Goal: Communication & Community: Answer question/provide support

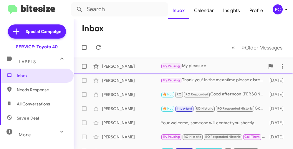
click at [123, 67] on div "[PERSON_NAME]" at bounding box center [131, 66] width 59 height 6
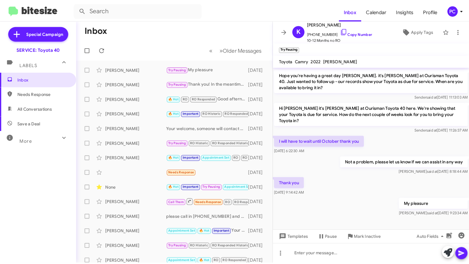
scroll to position [335, 0]
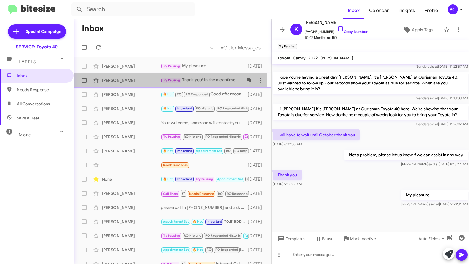
click at [146, 79] on div "[PERSON_NAME]" at bounding box center [131, 81] width 59 height 6
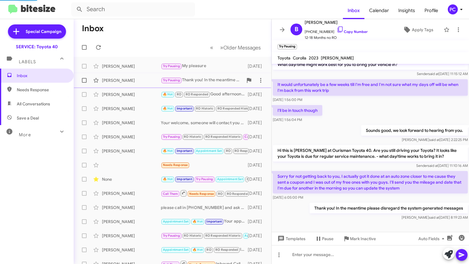
scroll to position [24, 0]
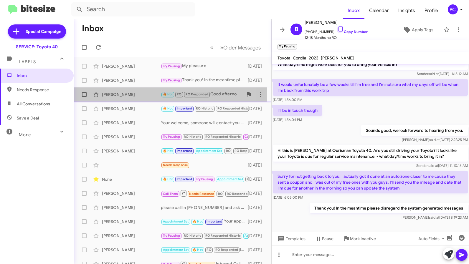
click at [149, 93] on div "[PERSON_NAME]" at bounding box center [131, 95] width 59 height 6
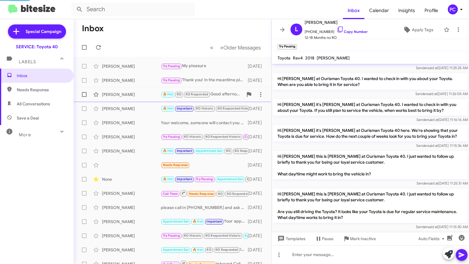
scroll to position [421, 0]
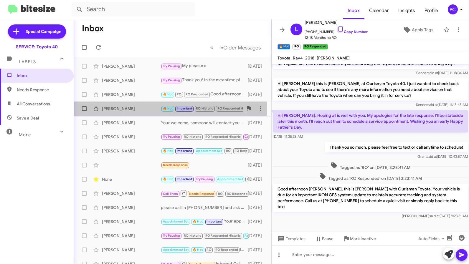
click at [145, 106] on div "[PERSON_NAME]" at bounding box center [131, 109] width 59 height 6
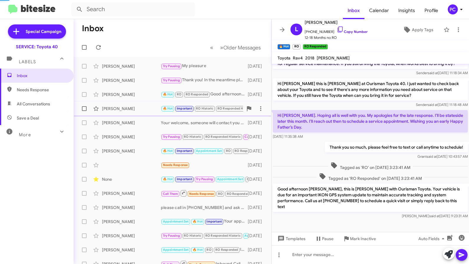
scroll to position [49, 0]
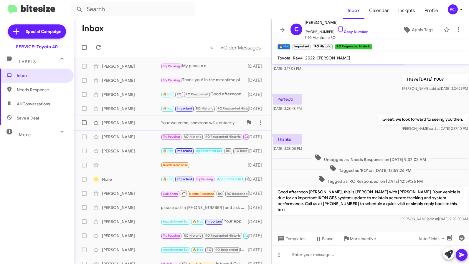
click at [147, 121] on div "[PERSON_NAME]" at bounding box center [131, 123] width 59 height 6
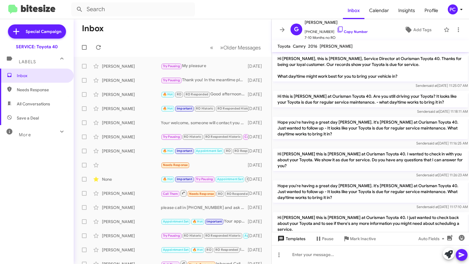
click at [291, 149] on span "Templates" at bounding box center [290, 239] width 29 height 11
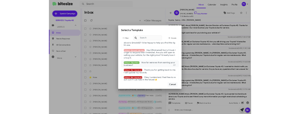
scroll to position [481, 0]
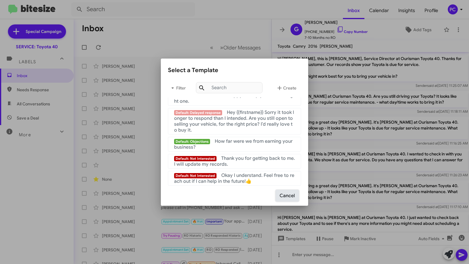
click at [283, 149] on button "Cancel" at bounding box center [287, 195] width 23 height 11
